Goal: Check status: Check status

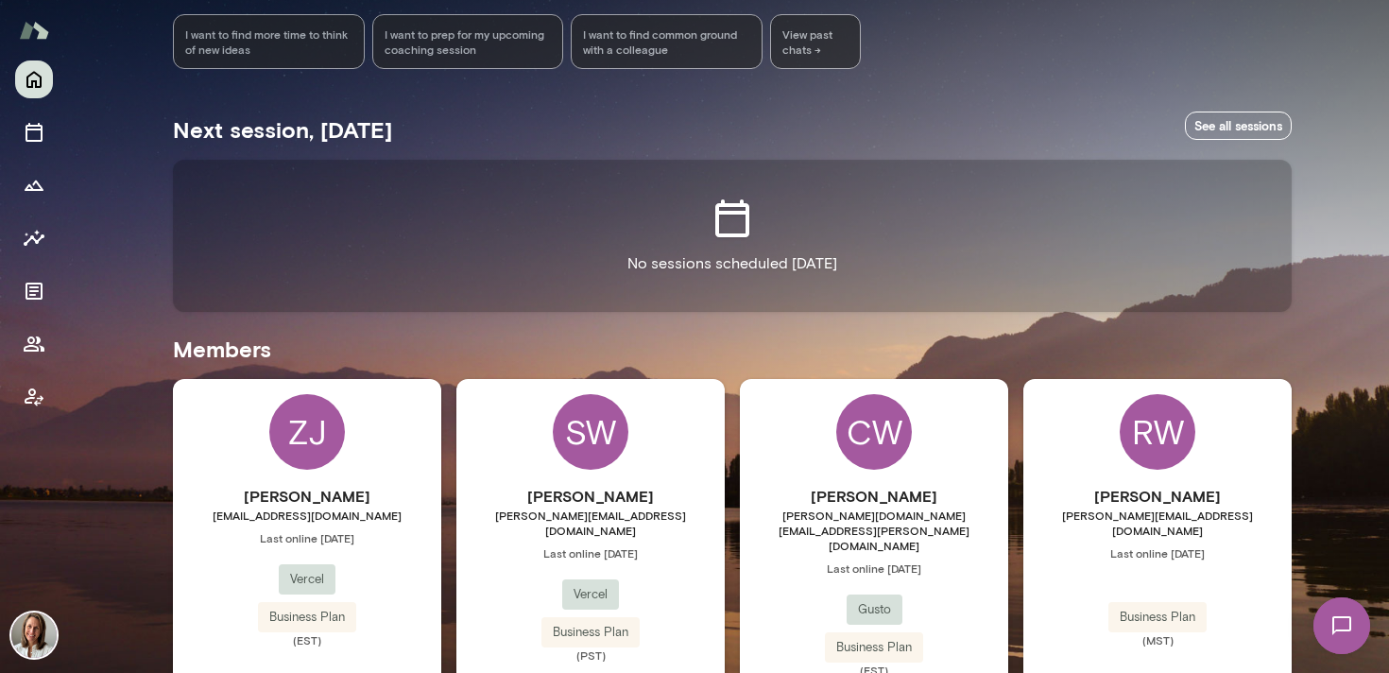
scroll to position [302, 0]
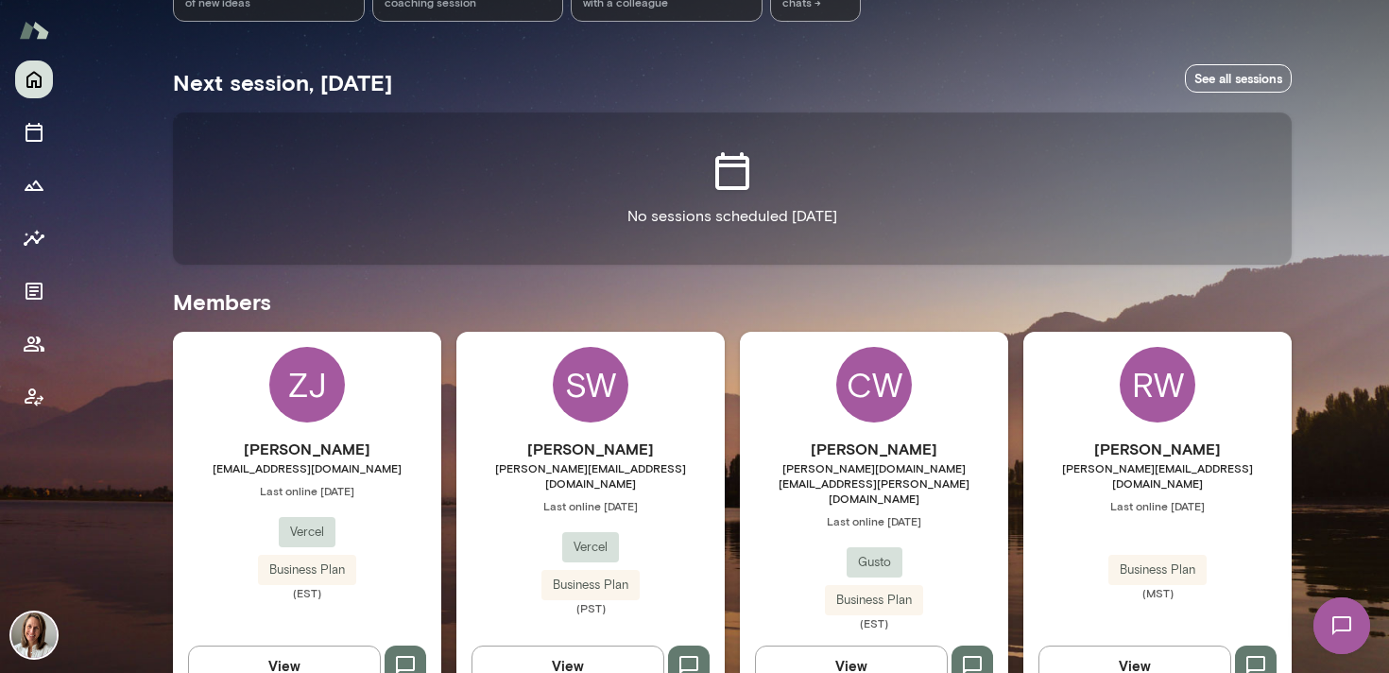
click at [216, 434] on div "ZJ Zahra Jabini zahra.jabini@vercel.com Last online September 26 Vercel Busines…" at bounding box center [307, 516] width 268 height 369
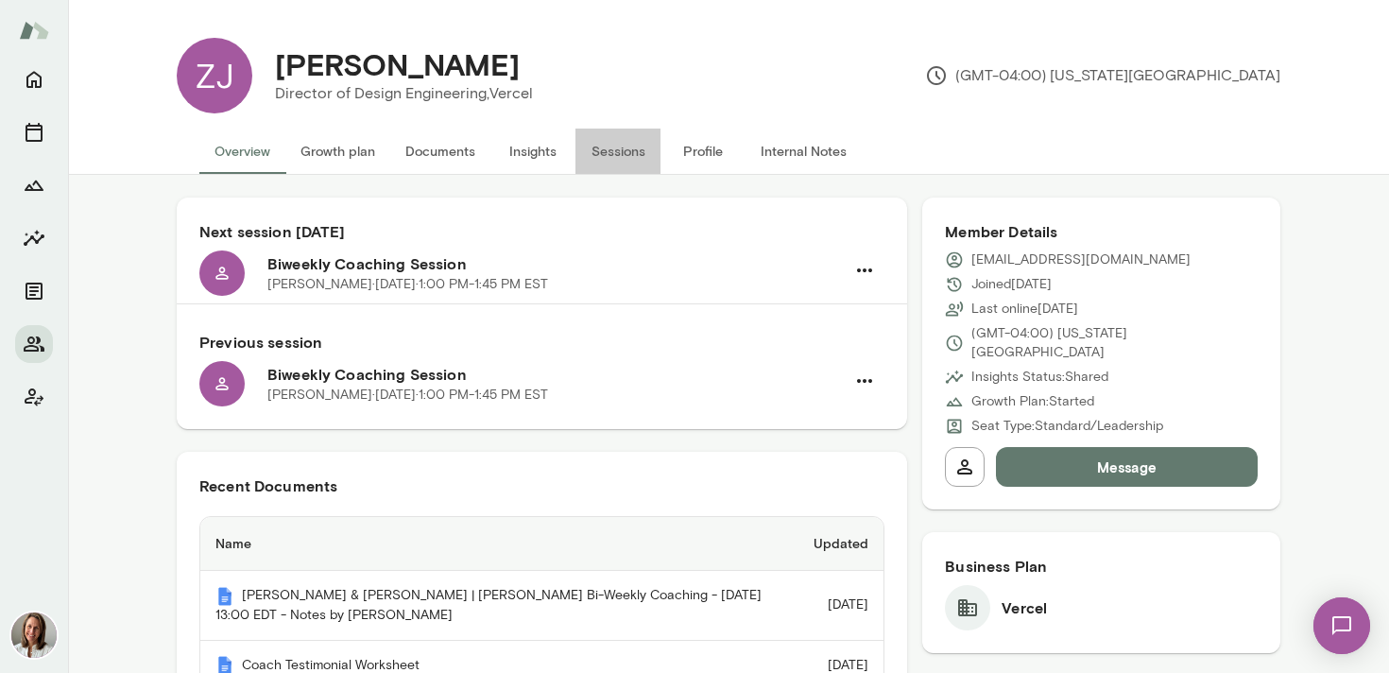
click at [621, 155] on button "Sessions" at bounding box center [618, 151] width 85 height 45
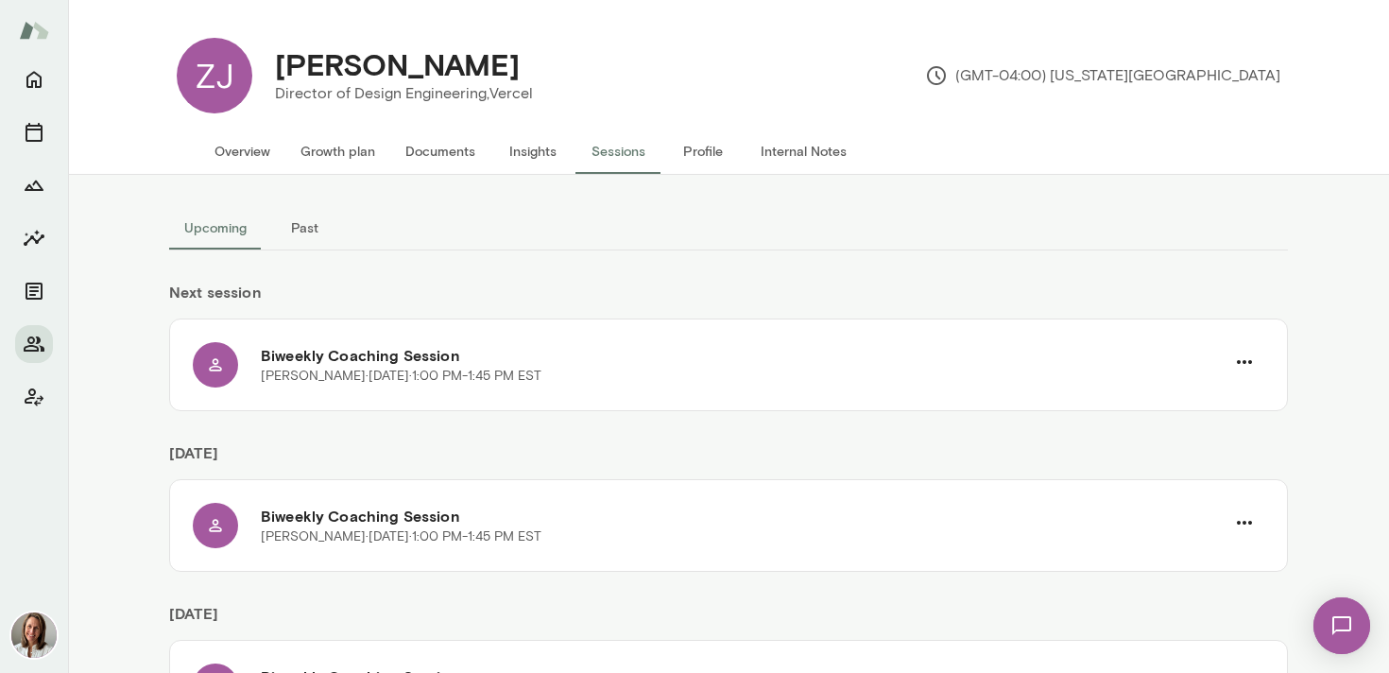
click at [317, 216] on button "Past" at bounding box center [304, 227] width 85 height 45
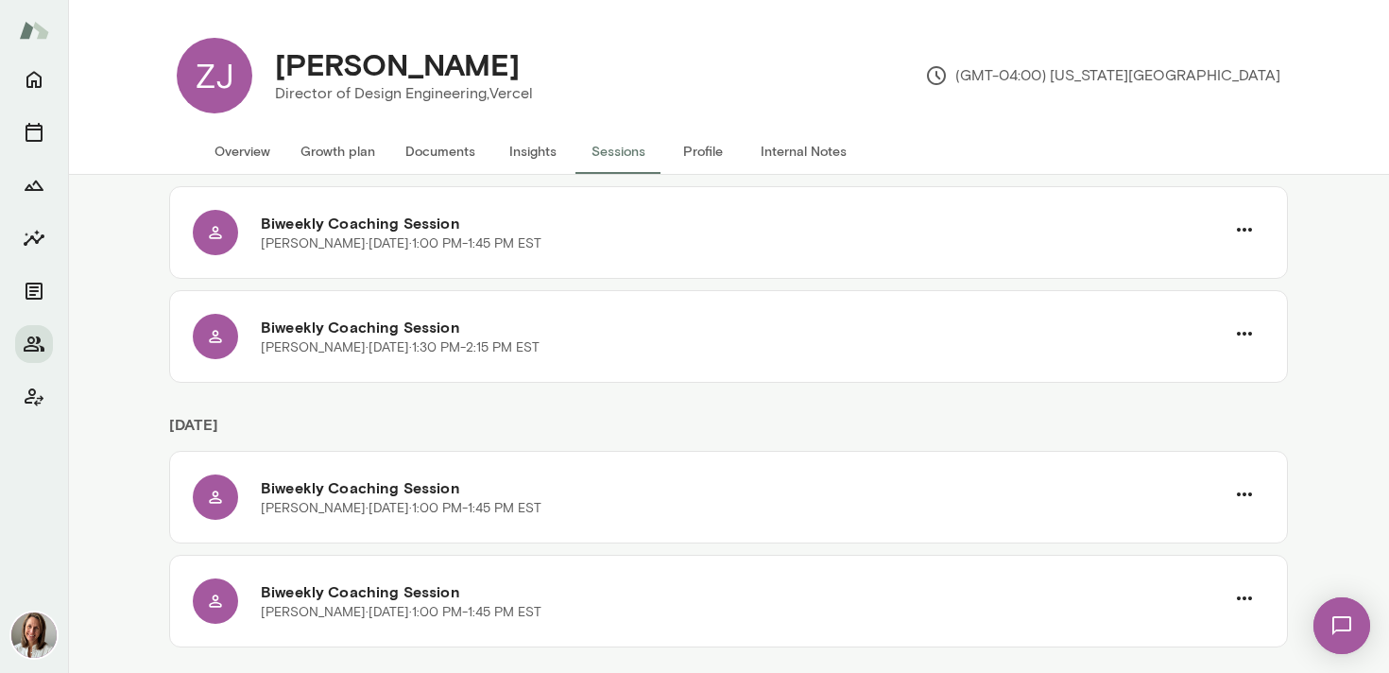
scroll to position [1492, 0]
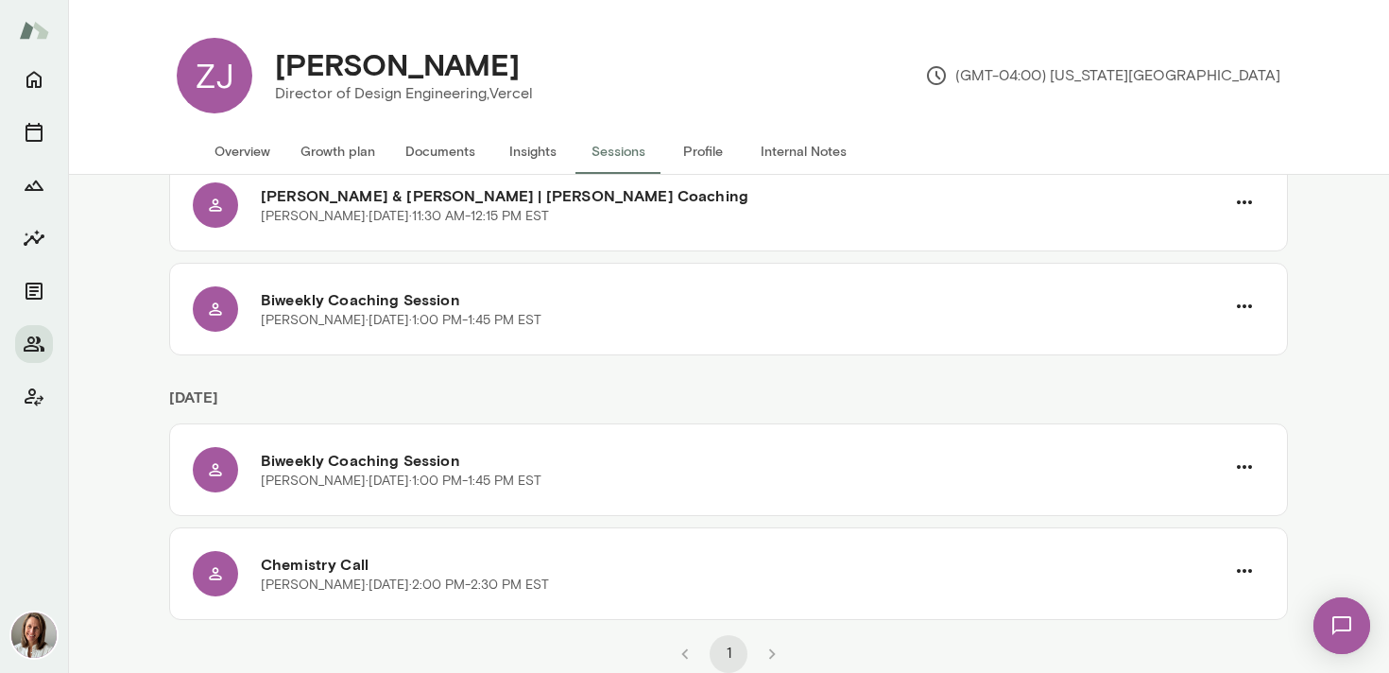
click at [770, 654] on li "pagination navigation" at bounding box center [771, 654] width 43 height 38
click at [695, 659] on li "pagination navigation" at bounding box center [684, 654] width 43 height 38
click at [29, 78] on icon "Home" at bounding box center [34, 79] width 23 height 23
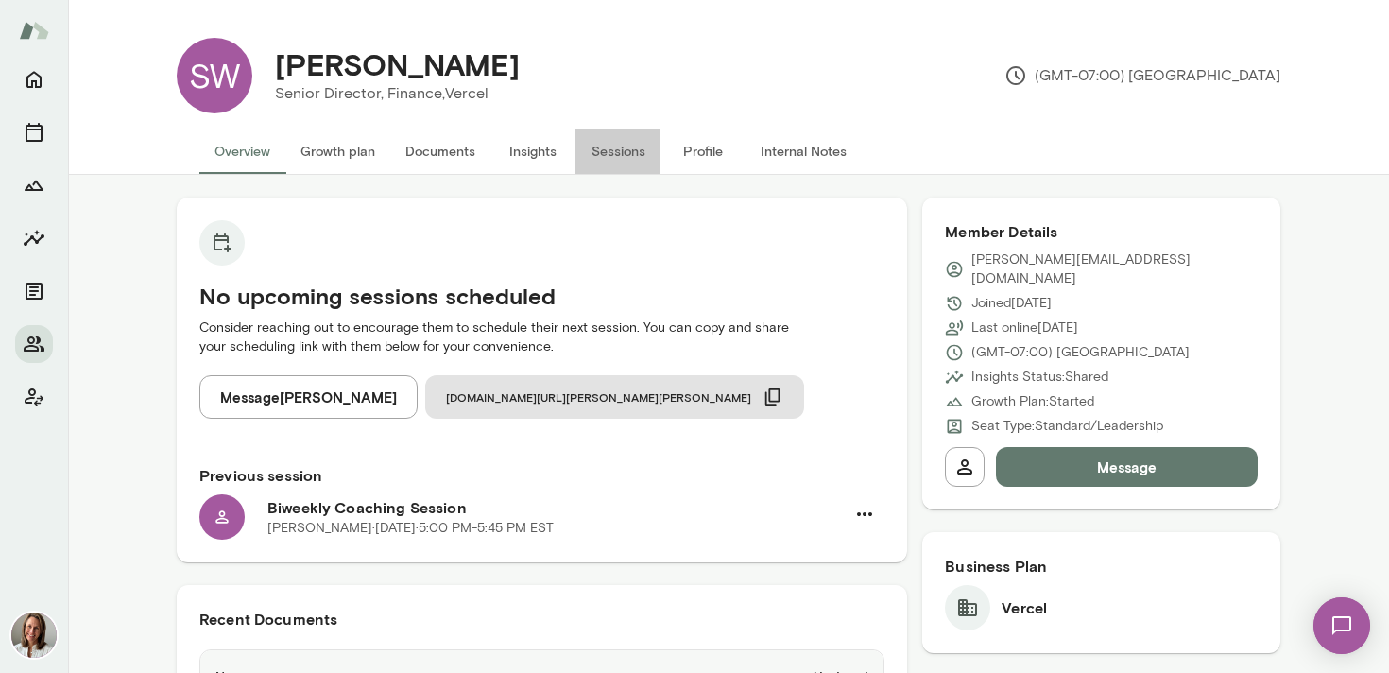
click at [621, 156] on button "Sessions" at bounding box center [618, 151] width 85 height 45
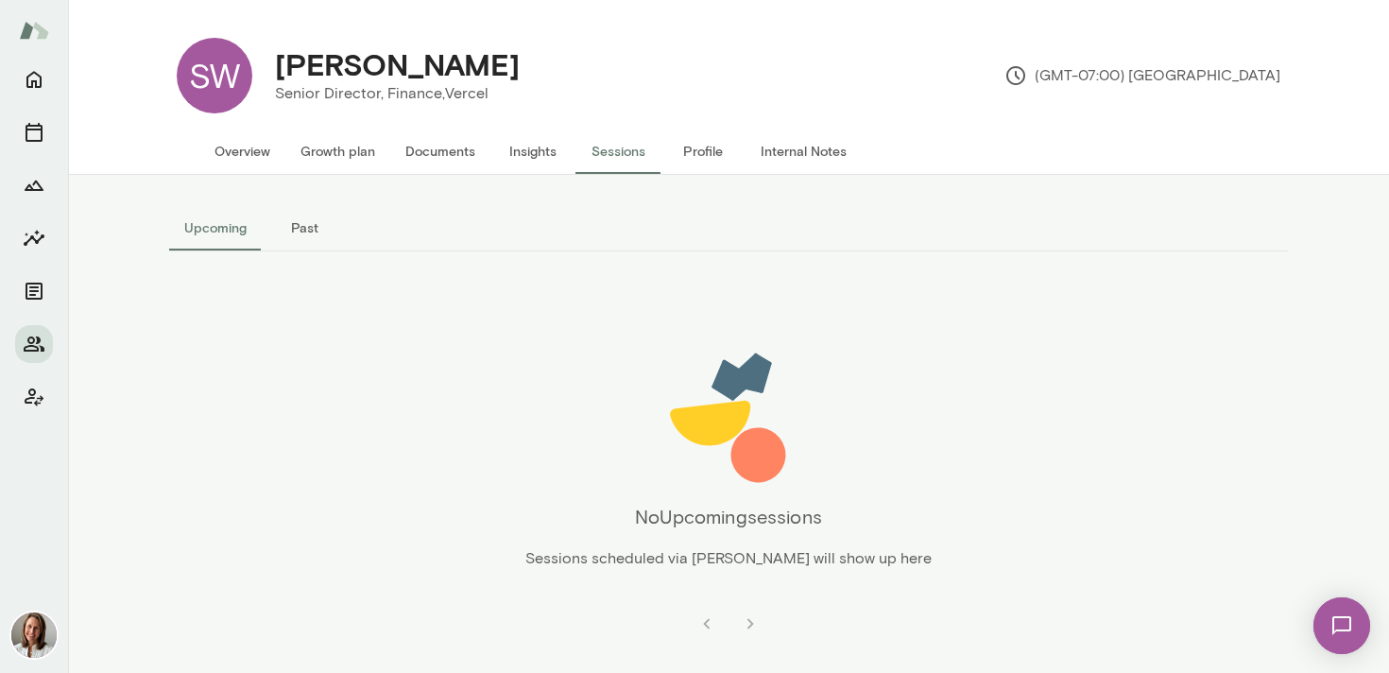
click at [318, 225] on button "Past" at bounding box center [304, 227] width 85 height 45
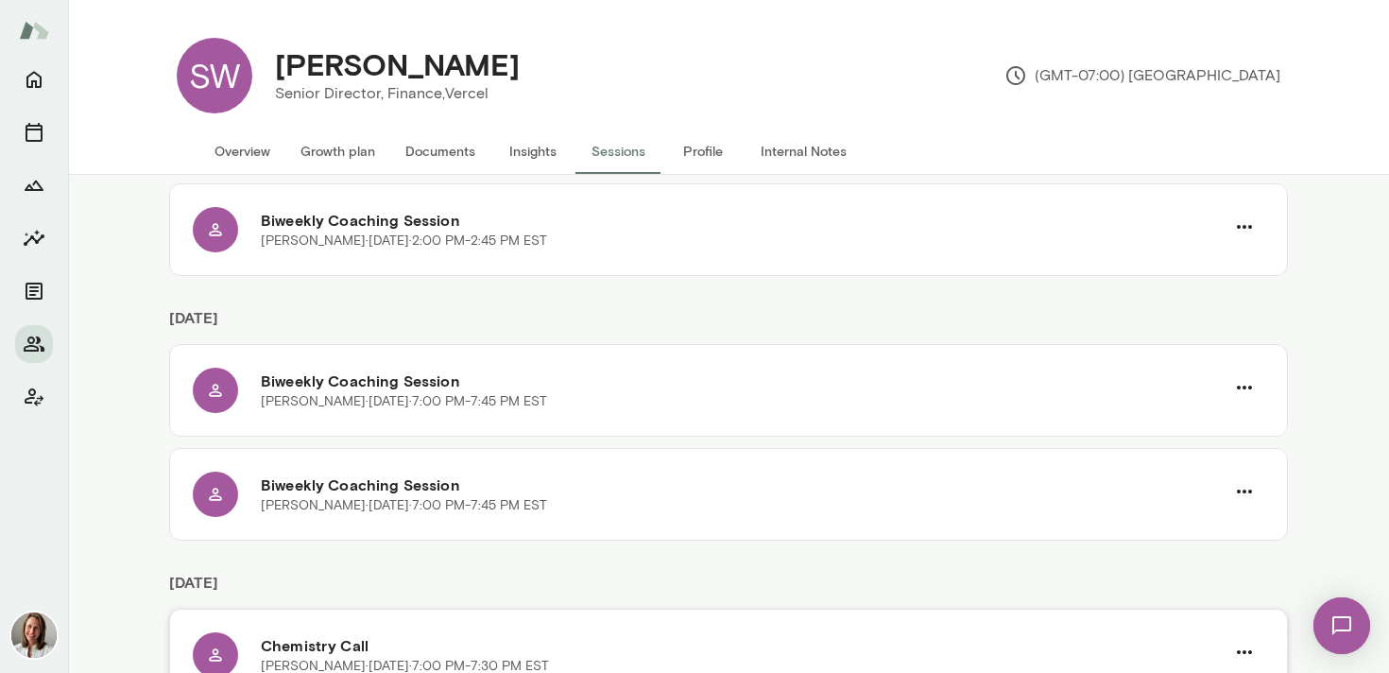
scroll to position [2749, 0]
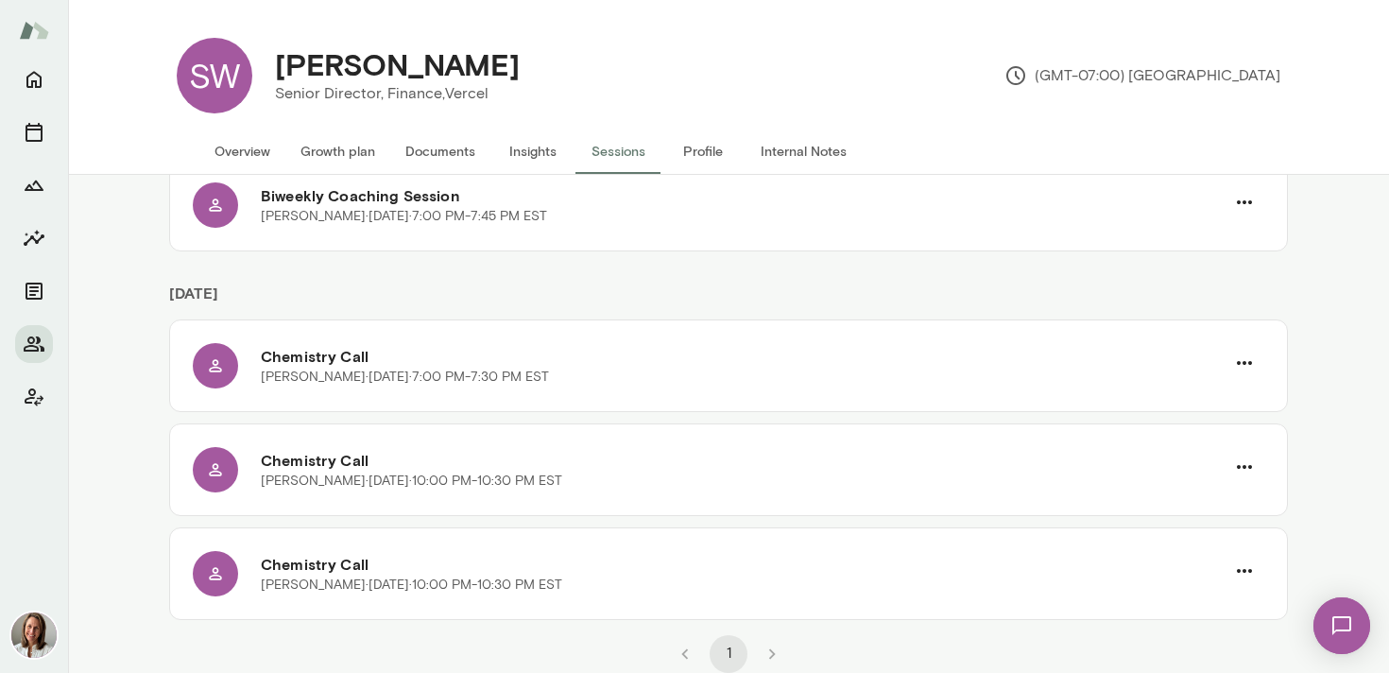
click at [690, 658] on li "pagination navigation" at bounding box center [684, 654] width 43 height 38
click at [777, 653] on li "pagination navigation" at bounding box center [771, 654] width 43 height 38
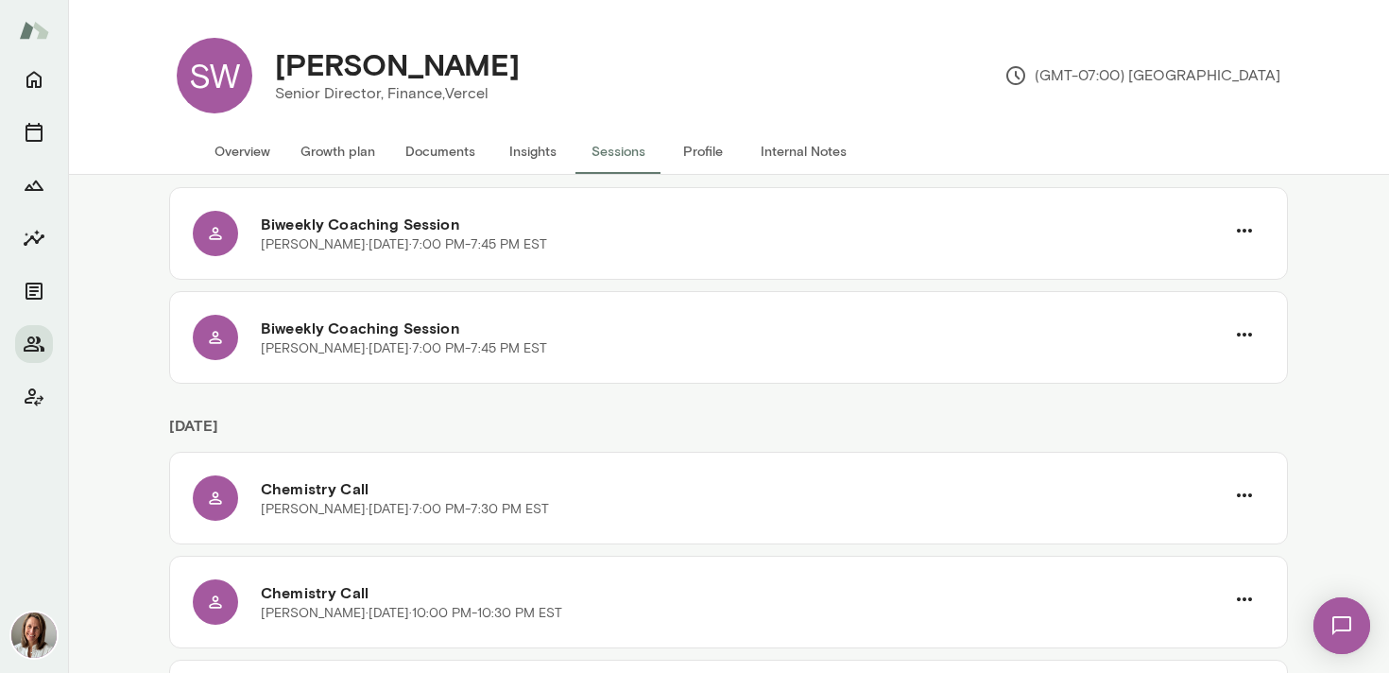
scroll to position [2604, 0]
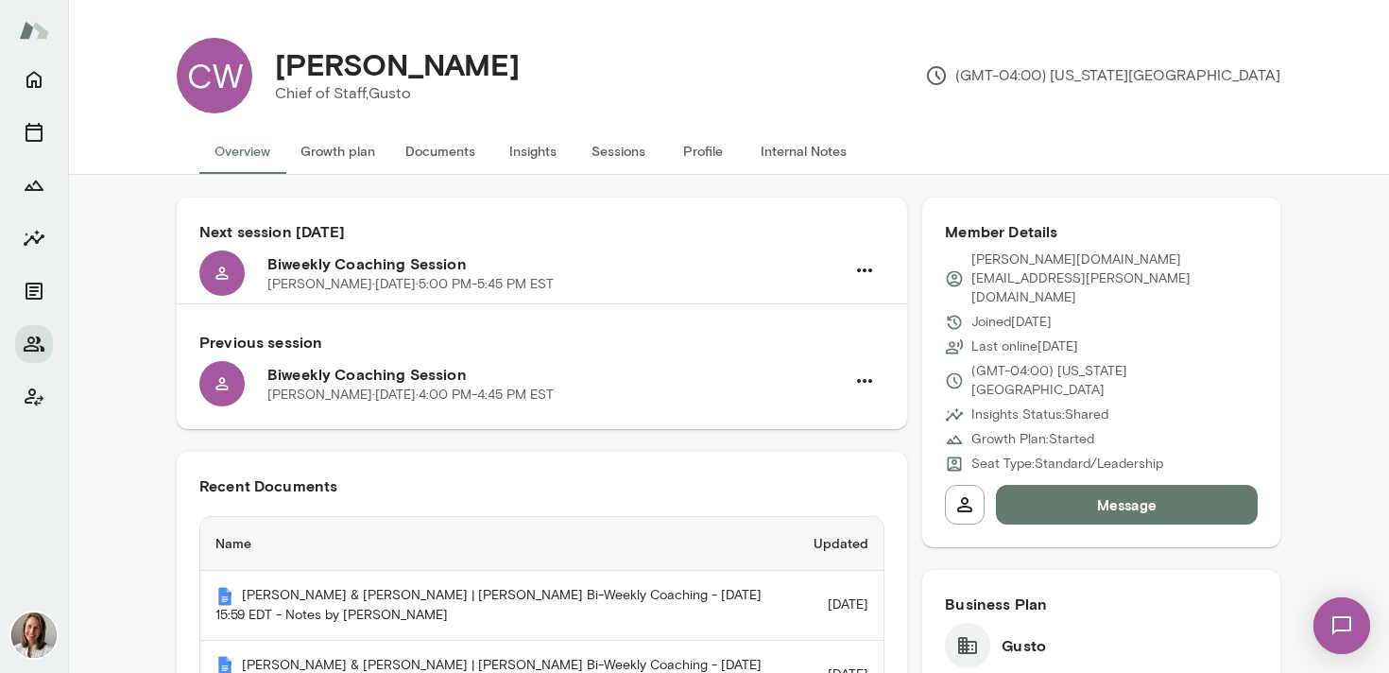
scroll to position [32, 0]
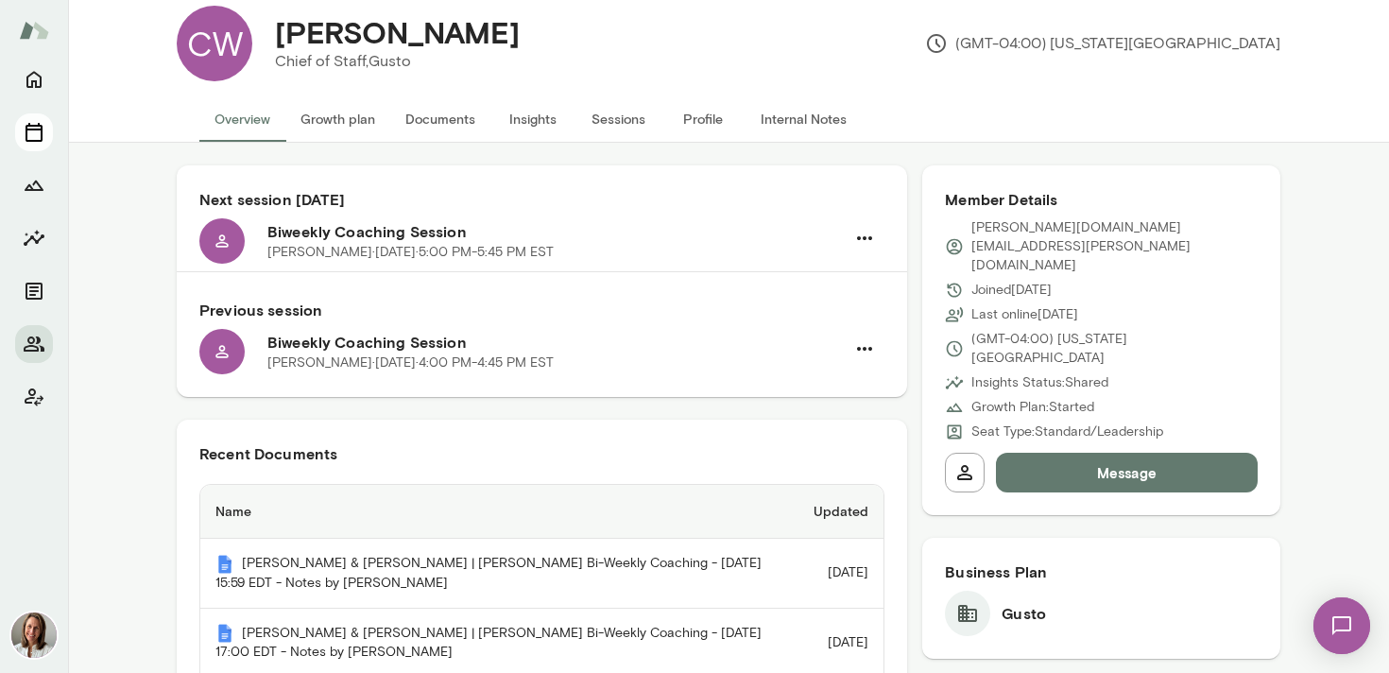
click at [23, 128] on icon "Sessions" at bounding box center [34, 132] width 23 height 23
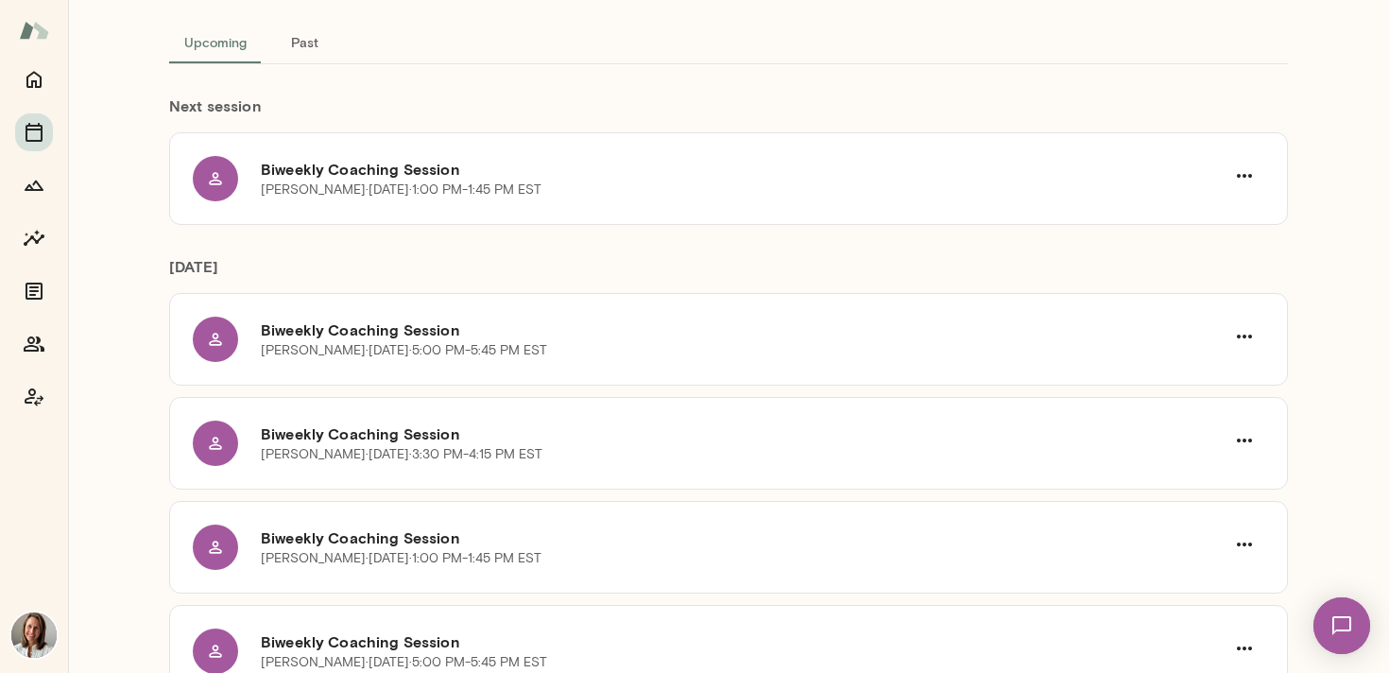
scroll to position [121, 0]
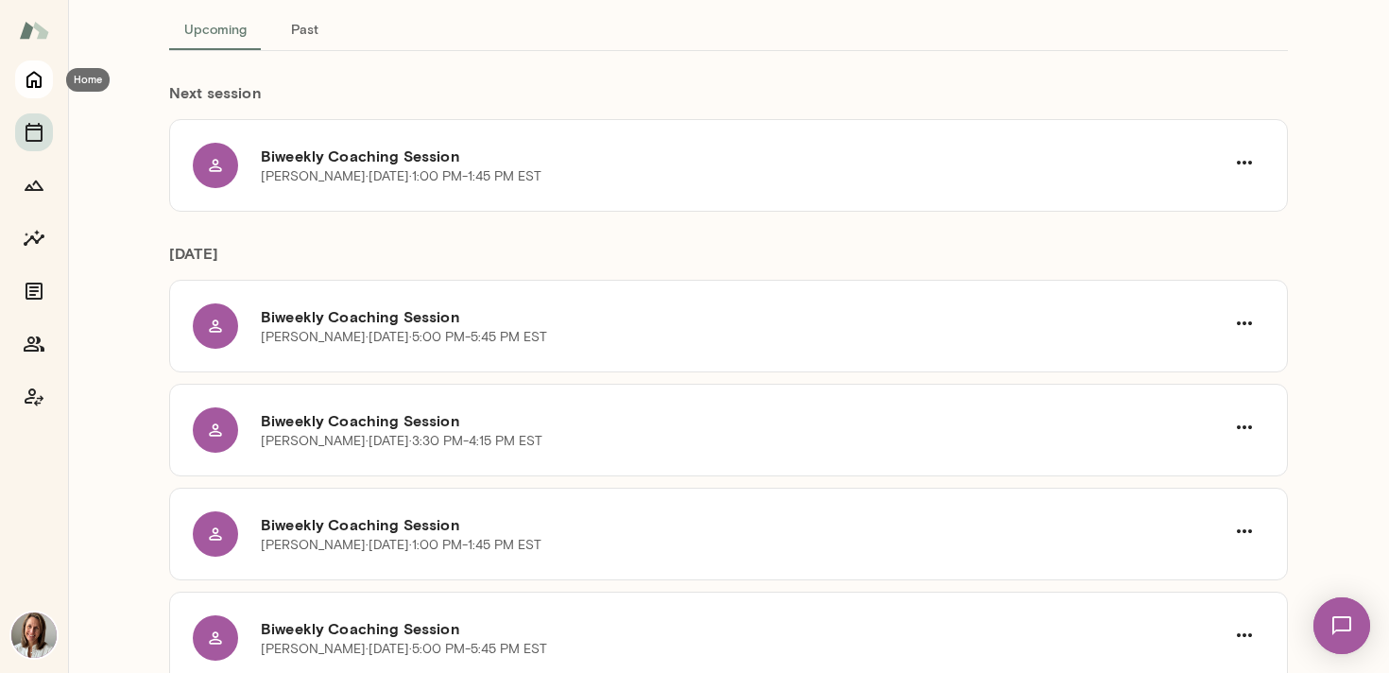
click at [26, 92] on button "Home" at bounding box center [34, 79] width 38 height 38
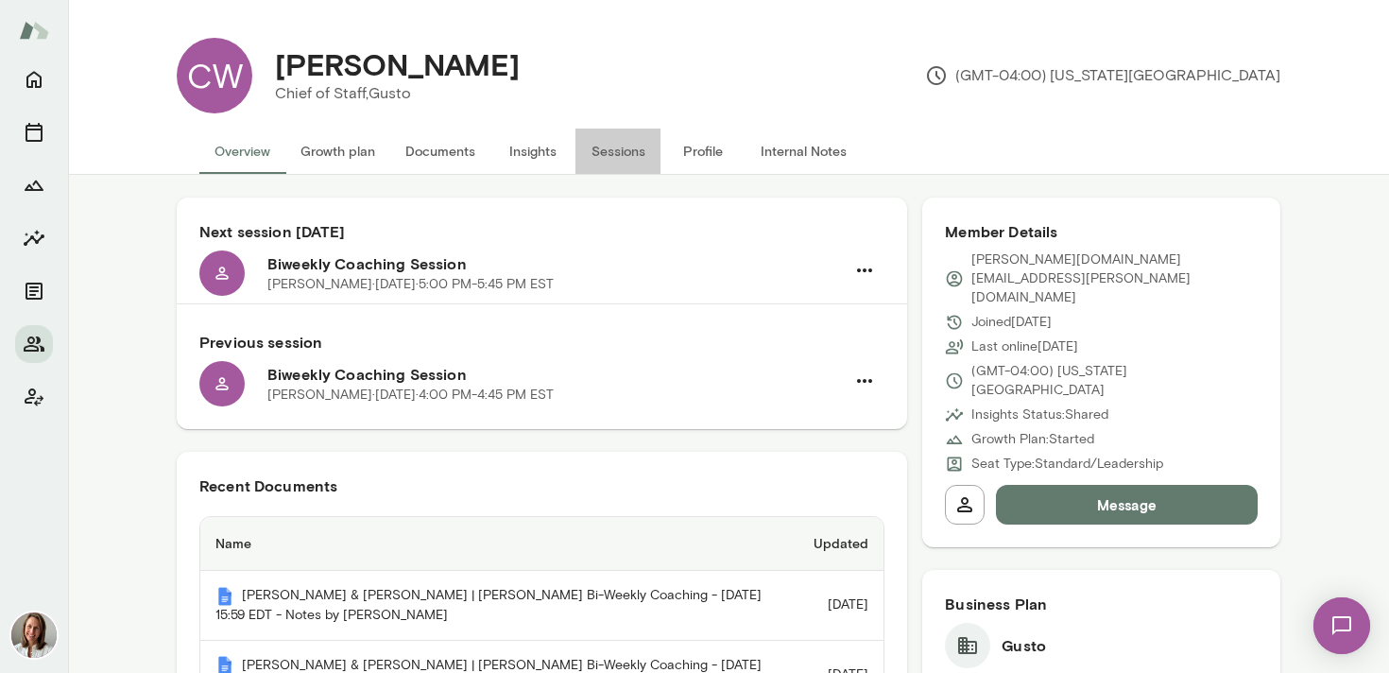
click at [611, 155] on button "Sessions" at bounding box center [618, 151] width 85 height 45
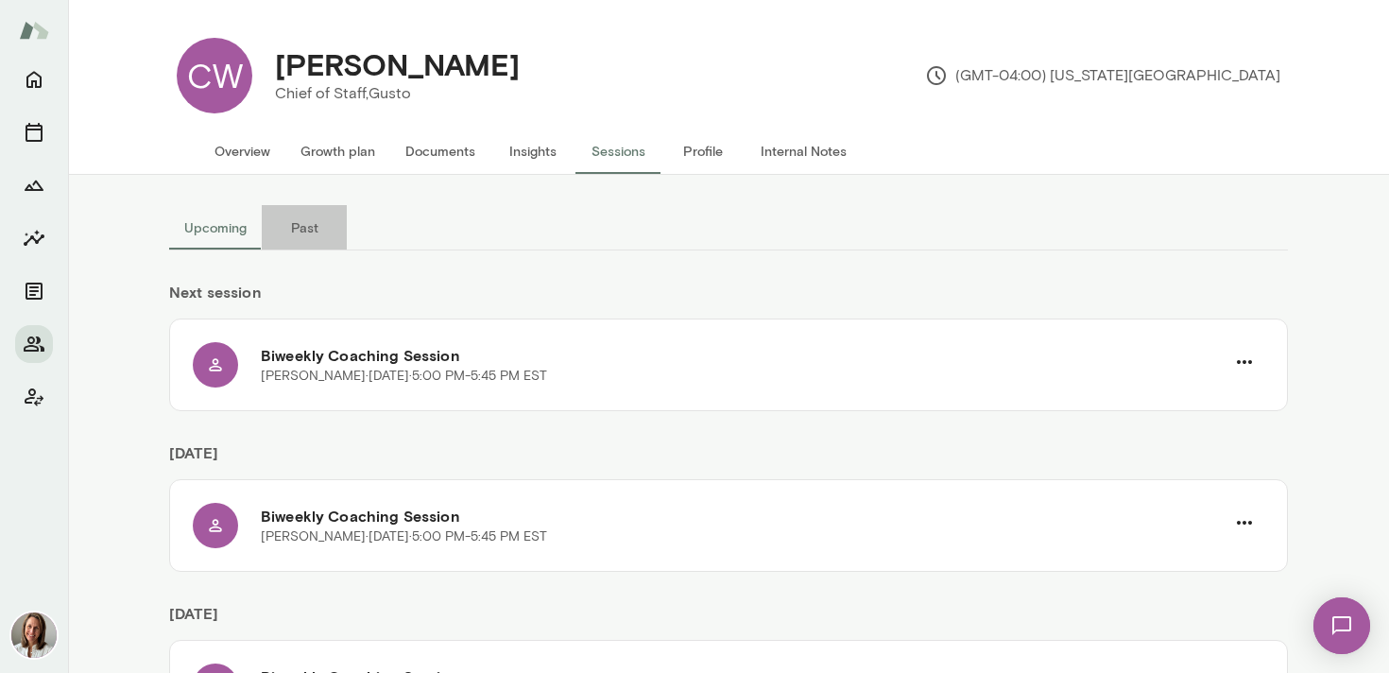
click at [305, 228] on button "Past" at bounding box center [304, 227] width 85 height 45
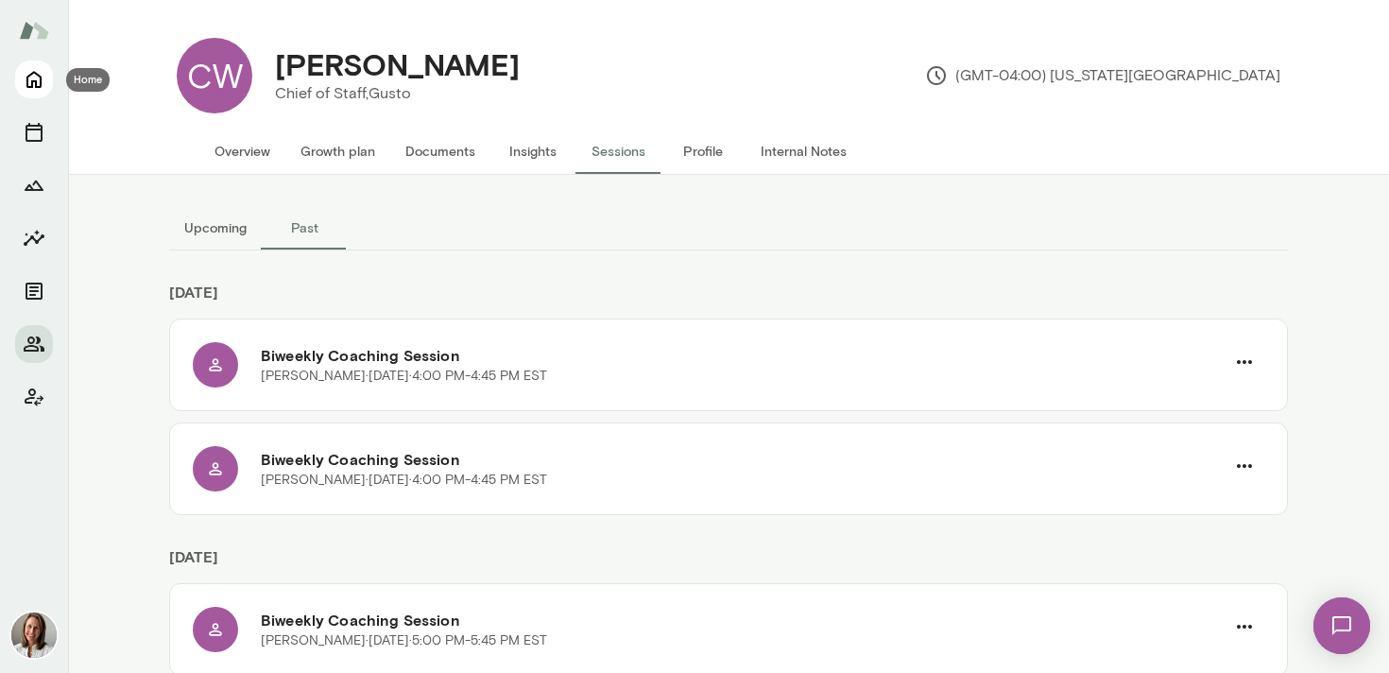
click at [37, 78] on icon "Home" at bounding box center [34, 79] width 23 height 23
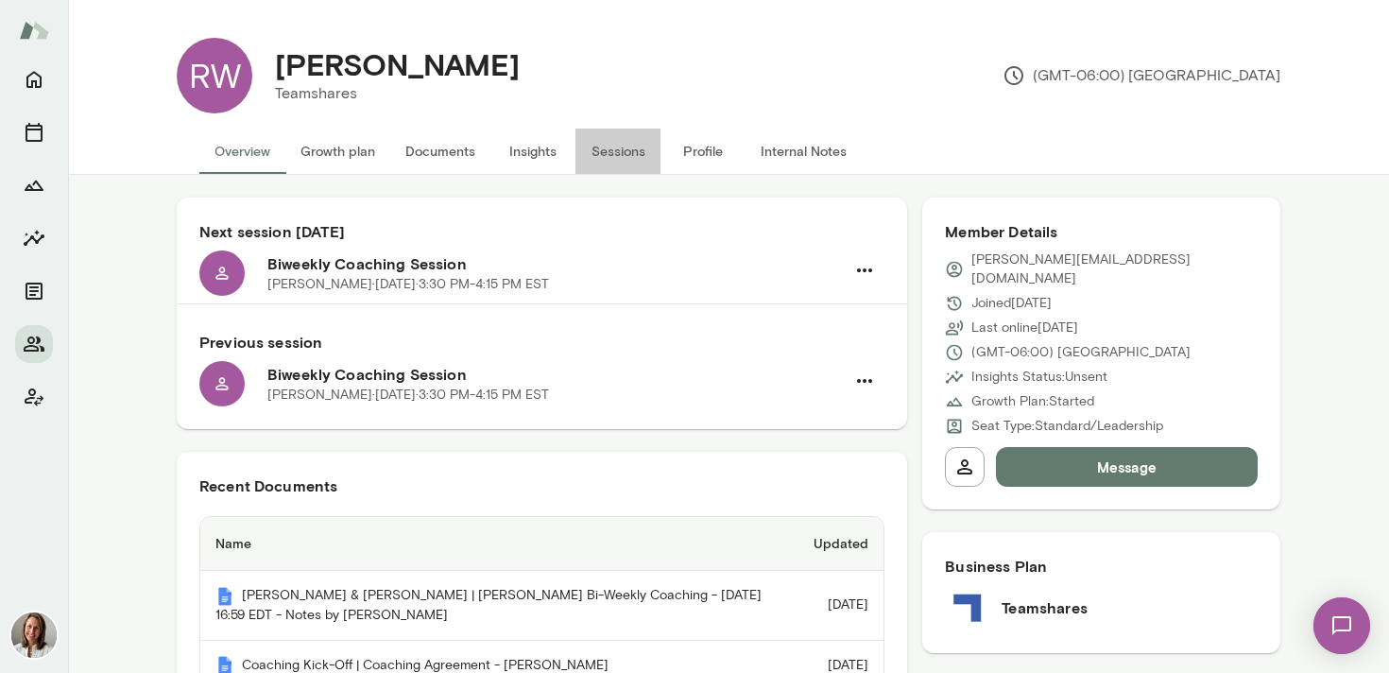
click at [616, 147] on button "Sessions" at bounding box center [618, 151] width 85 height 45
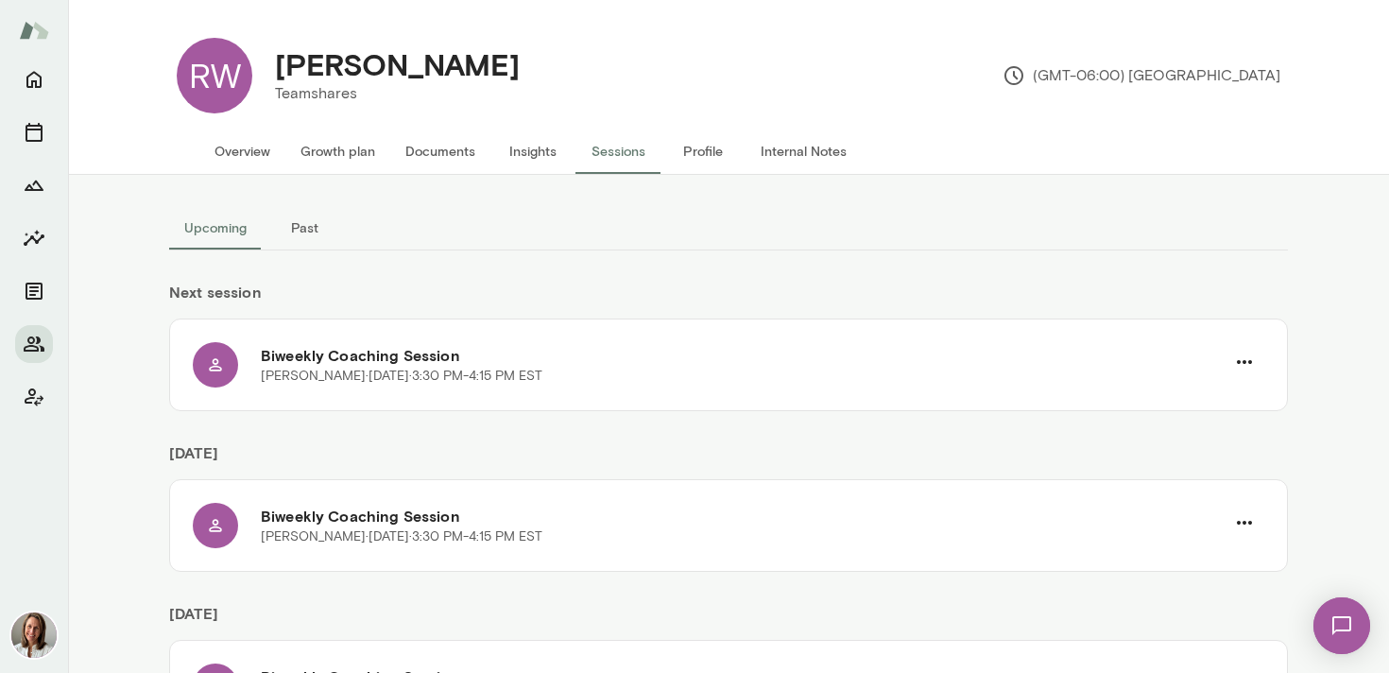
click at [300, 230] on button "Past" at bounding box center [304, 227] width 85 height 45
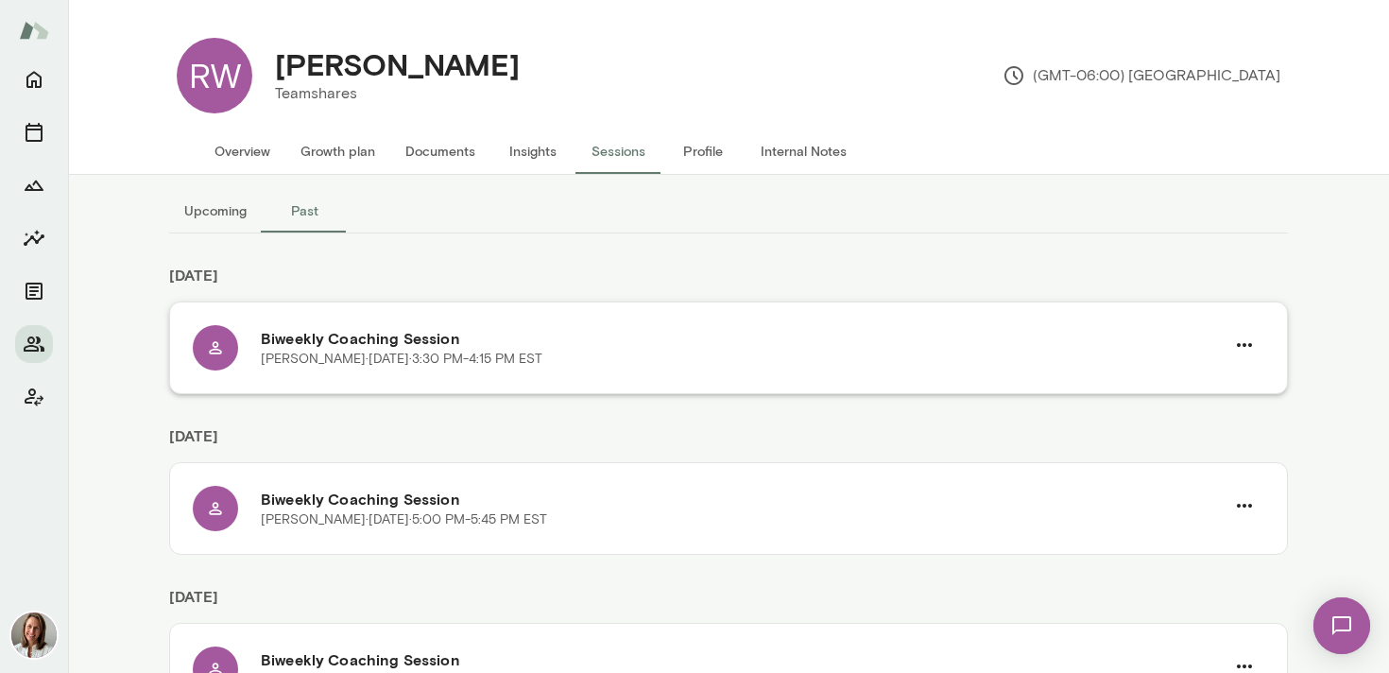
scroll to position [18, 0]
click at [41, 75] on icon "Home" at bounding box center [34, 79] width 23 height 23
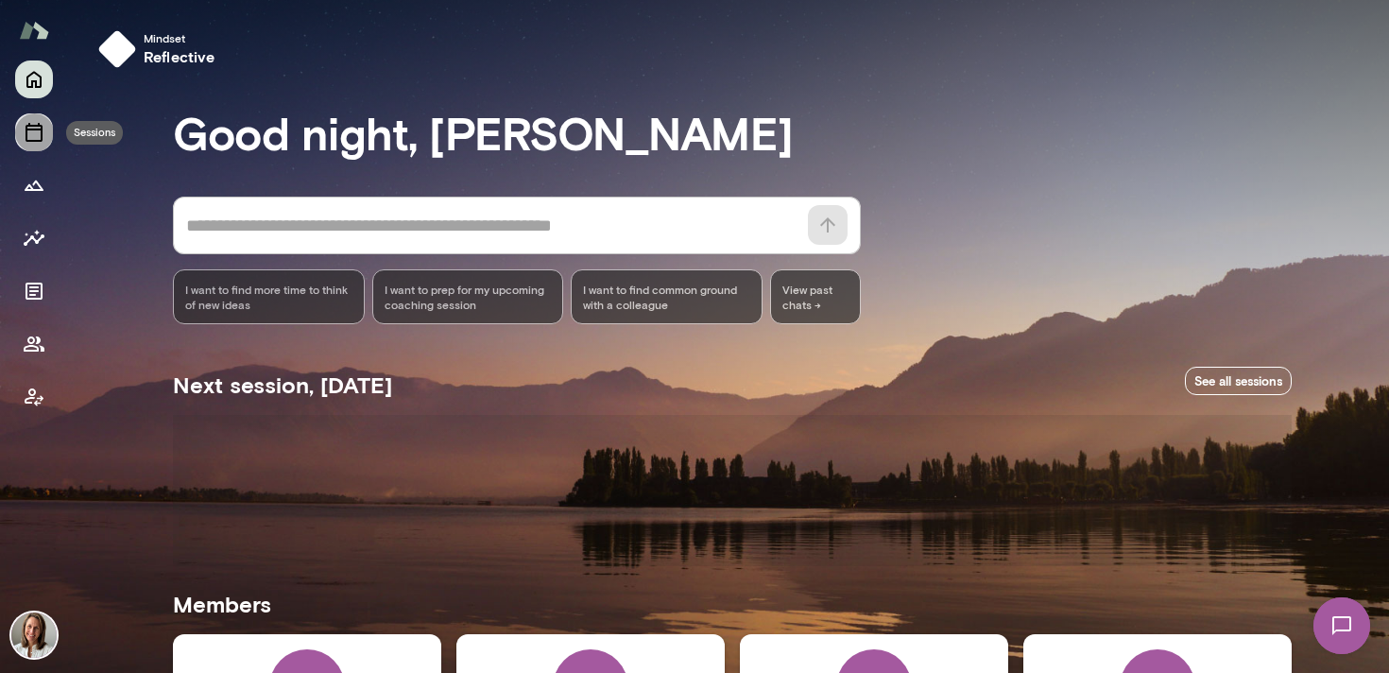
click at [36, 138] on icon "Sessions" at bounding box center [34, 132] width 23 height 23
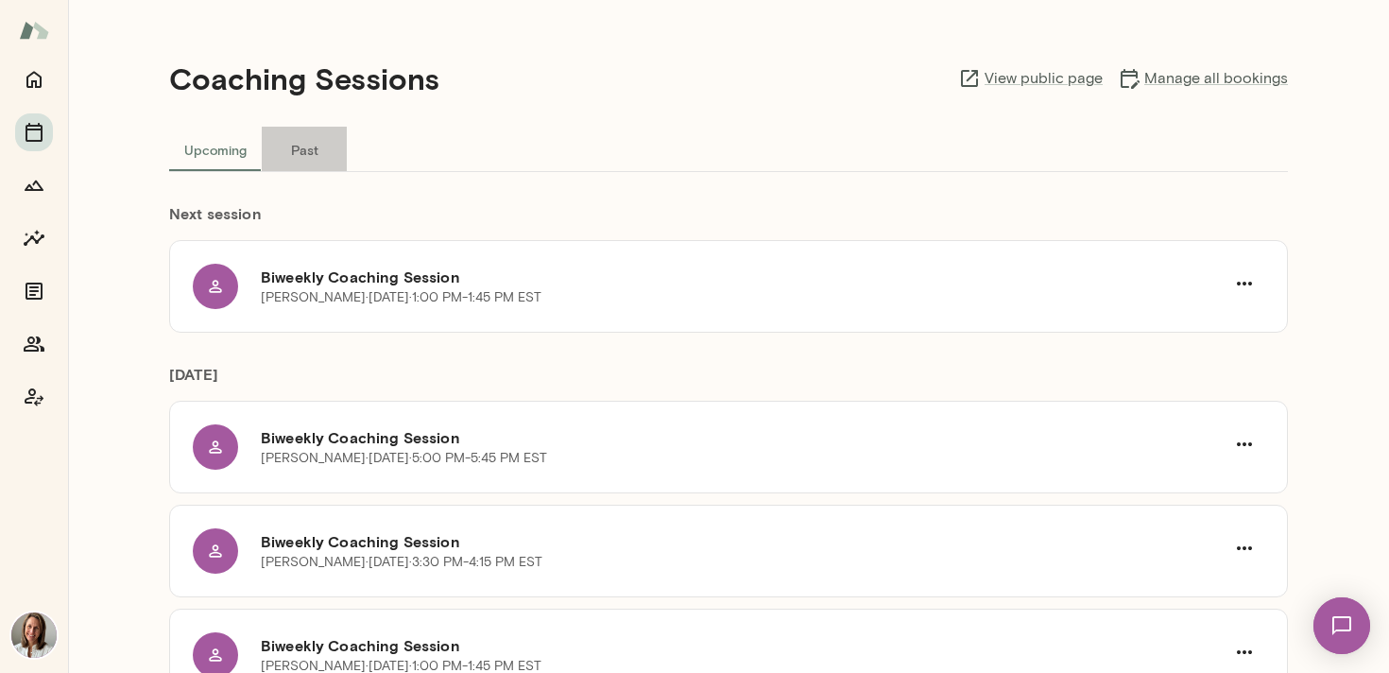
click at [298, 145] on button "Past" at bounding box center [304, 149] width 85 height 45
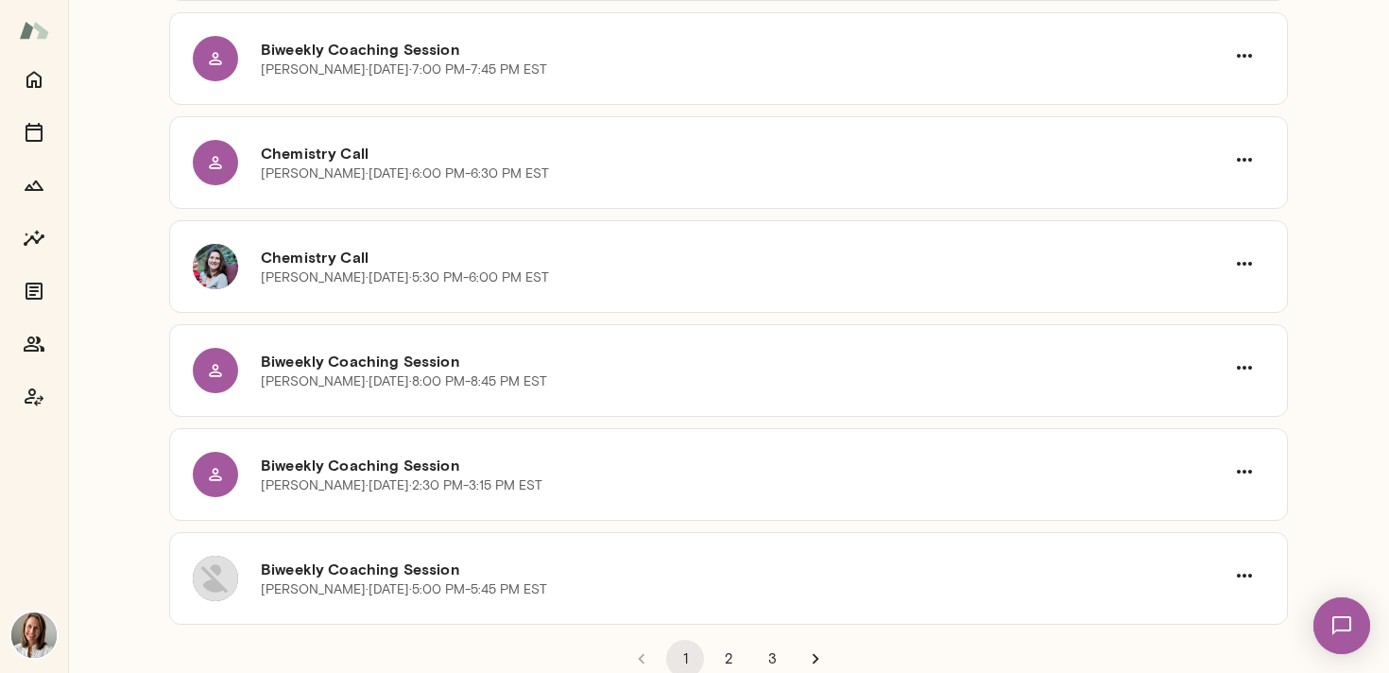
scroll to position [5090, 0]
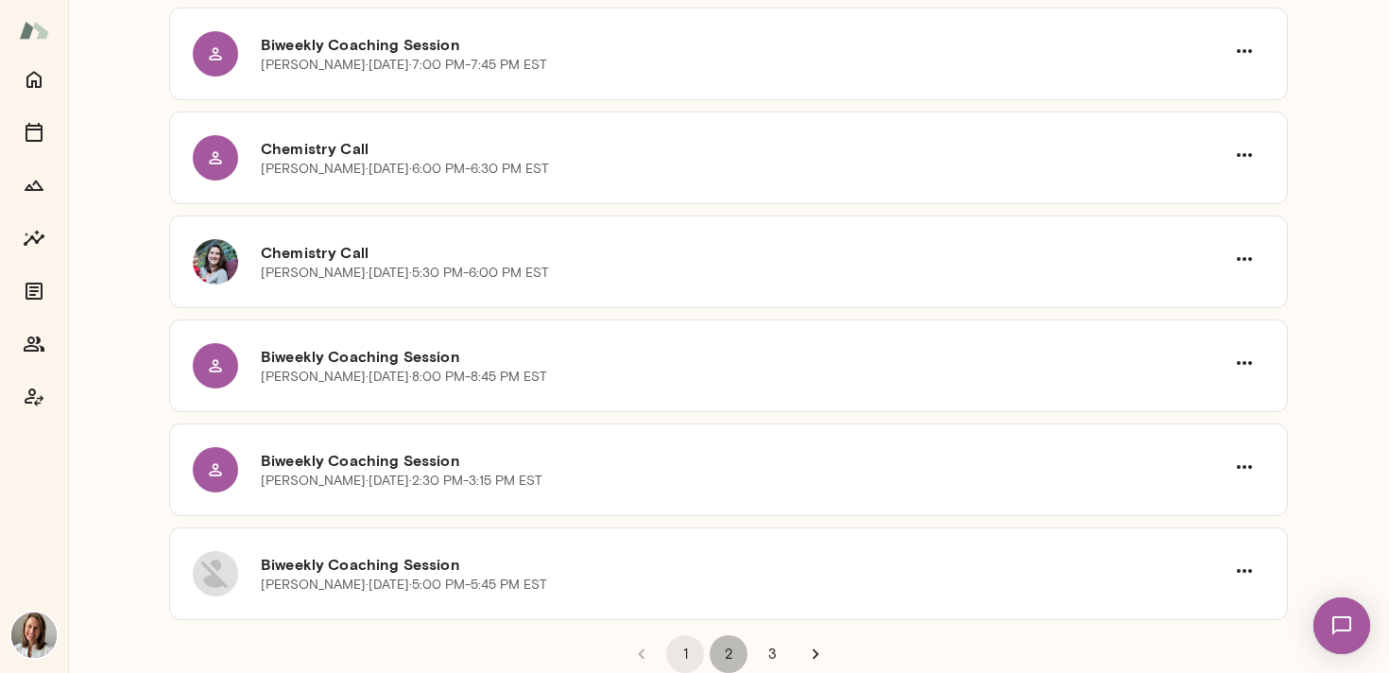
click at [723, 650] on button "2" at bounding box center [729, 654] width 38 height 38
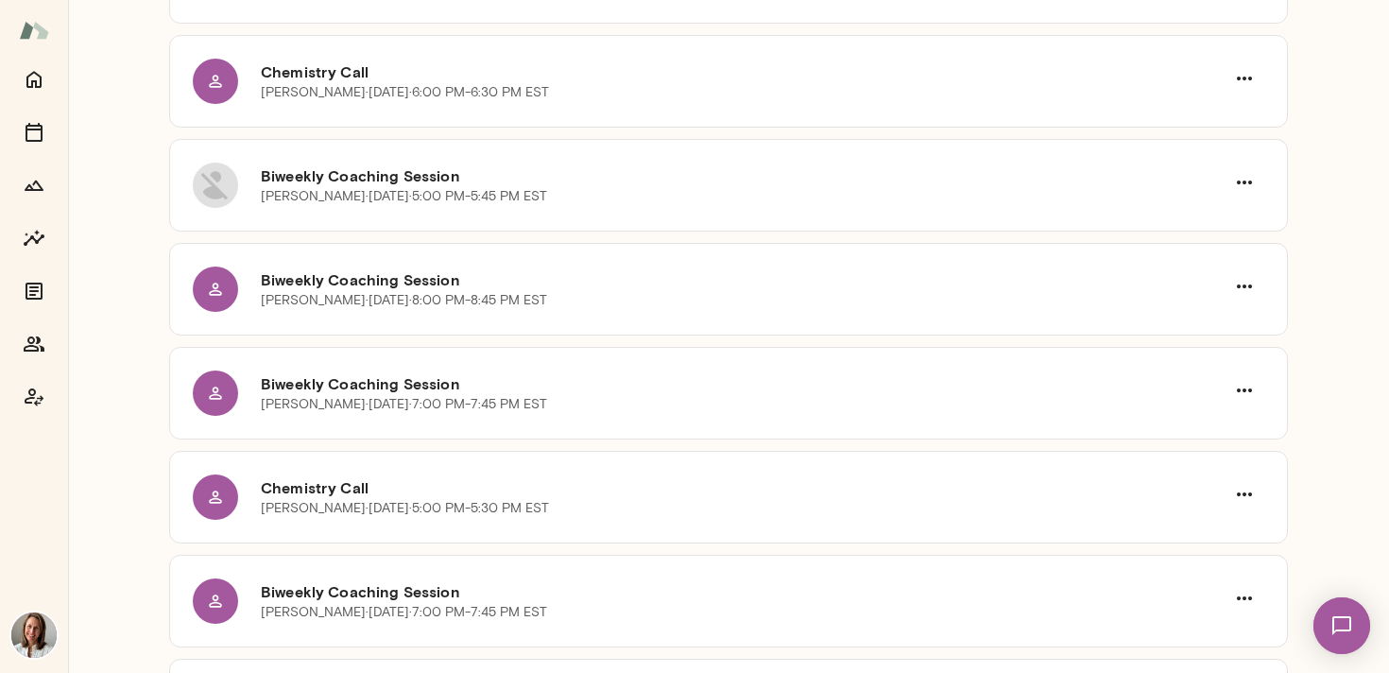
scroll to position [4084, 0]
